Goal: Find contact information: Find contact information

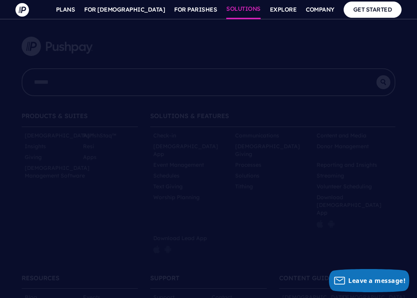
scroll to position [3800, 0]
click at [253, 9] on link "SOLUTIONS" at bounding box center [243, 9] width 34 height 19
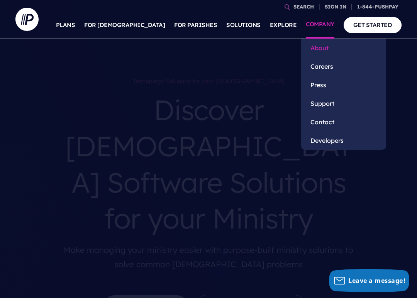
click at [323, 48] on link "About" at bounding box center [343, 48] width 85 height 19
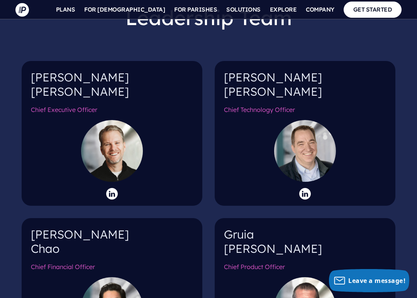
scroll to position [753, 0]
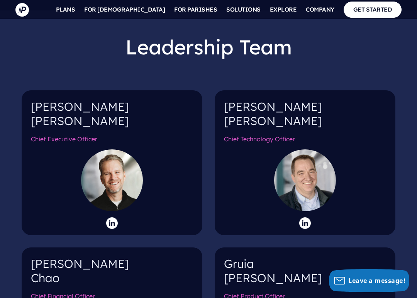
click at [49, 100] on h4 "Kenny Wyatt" at bounding box center [112, 117] width 162 height 35
click at [117, 154] on div at bounding box center [112, 181] width 62 height 62
click at [115, 218] on icon at bounding box center [112, 224] width 12 height 12
